Goal: Navigation & Orientation: Understand site structure

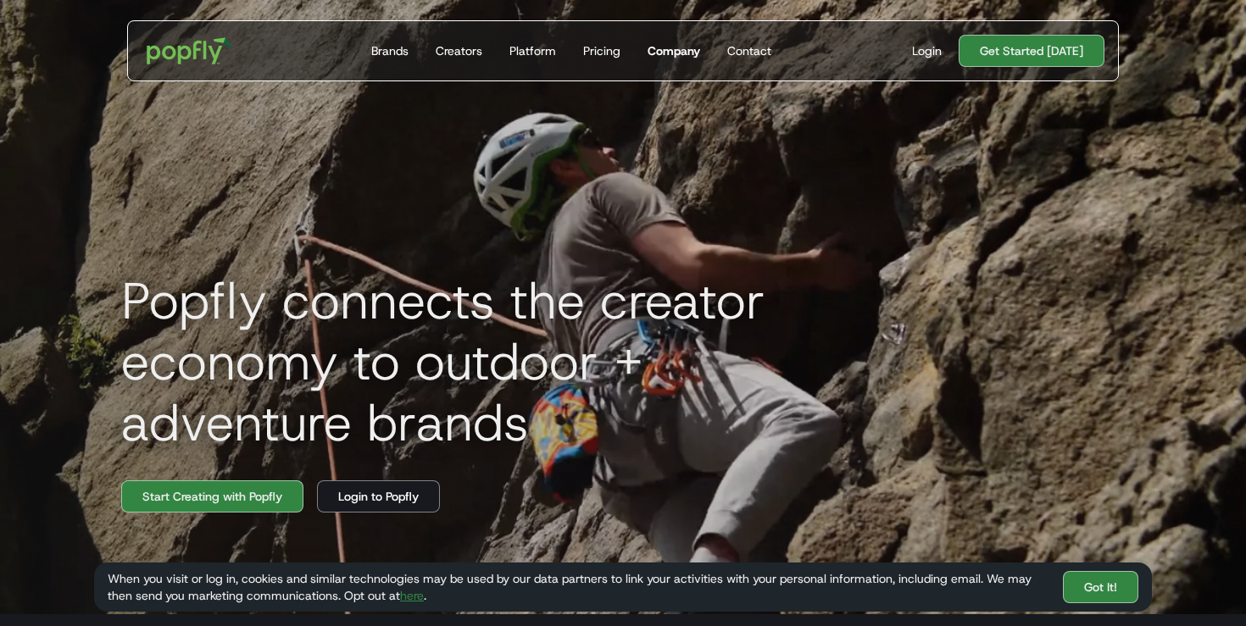
click at [678, 49] on div "Company" at bounding box center [673, 50] width 53 height 17
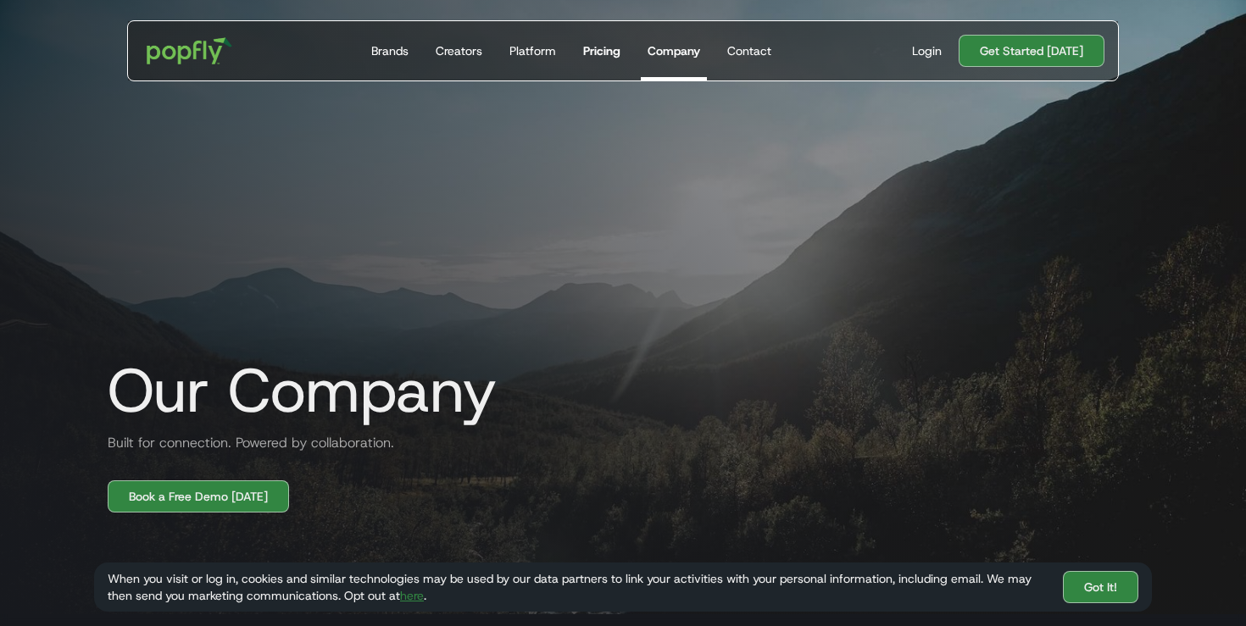
click at [590, 58] on div "Pricing" at bounding box center [601, 50] width 37 height 17
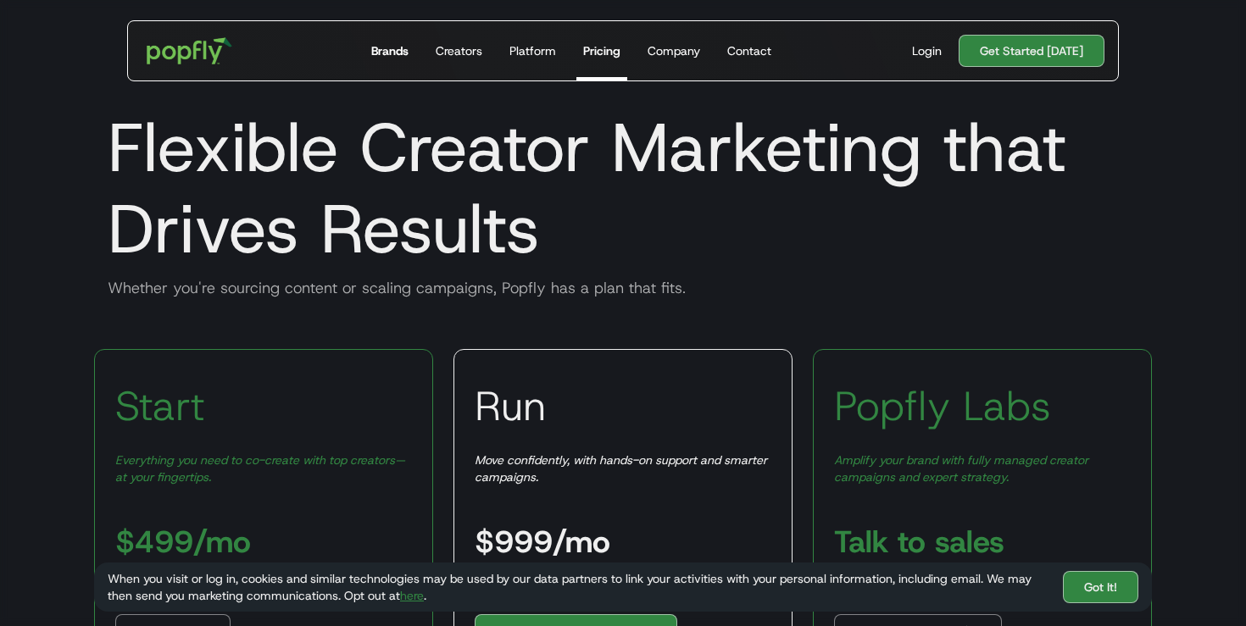
click at [392, 49] on div "Brands" at bounding box center [389, 50] width 37 height 17
